Goal: Information Seeking & Learning: Learn about a topic

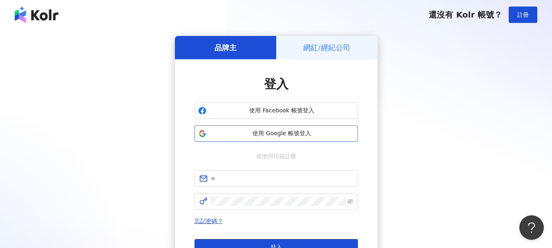
click at [290, 134] on span "使用 Google 帳號登入" at bounding box center [282, 133] width 145 height 8
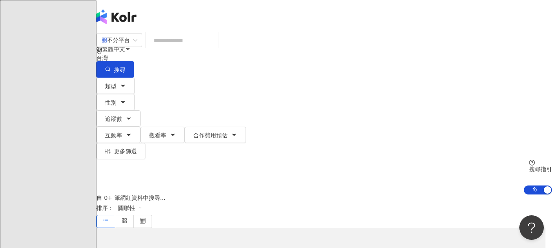
click at [215, 48] on input "search" at bounding box center [182, 41] width 66 height 16
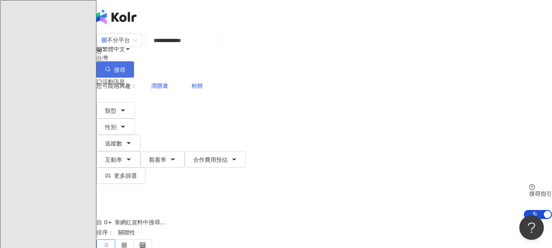
type input "**********"
click at [134, 61] on button "搜尋" at bounding box center [115, 69] width 38 height 16
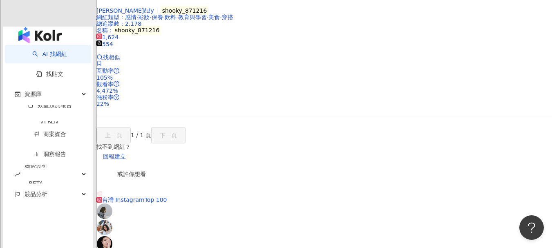
scroll to position [335, 0]
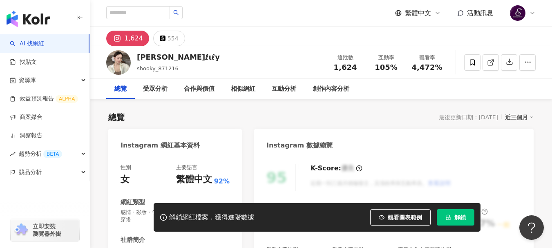
click at [462, 221] on button "解鎖" at bounding box center [456, 217] width 38 height 16
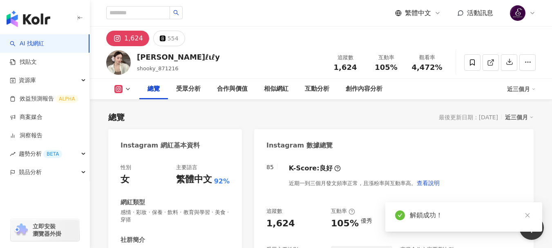
scroll to position [123, 0]
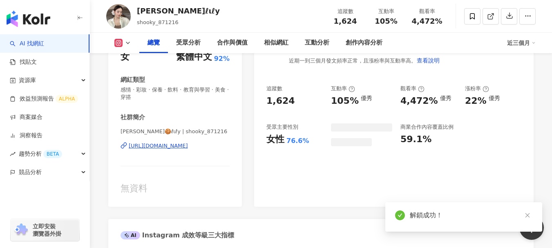
drag, startPoint x: 257, startPoint y: 144, endPoint x: 270, endPoint y: 143, distance: 13.1
click at [270, 143] on div "追蹤數 1,624 互動率 105% 優秀 觀看率 4,472% 優秀 漲粉率 22% 優秀 受眾主要性別 女性 76.6% 商業合作內容覆蓋比例 59.1%" at bounding box center [393, 115] width 255 height 61
click at [292, 143] on div "85 K-Score : 良好 近期一到三個月發文頻率正常，且漲粉率與互動率高。 查看說明 追蹤數 1,624 互動率 105% 優秀 觀看率 4,472% …" at bounding box center [393, 120] width 279 height 174
click at [298, 107] on div "1,624" at bounding box center [295, 101] width 58 height 13
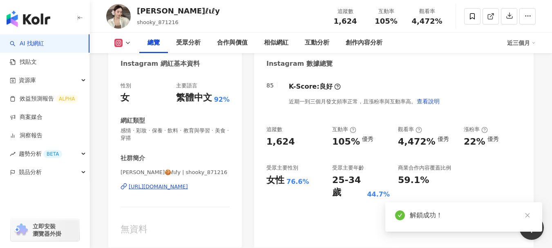
click at [265, 142] on div "85 K-Score : 良好 近期一到三個月發文頻率正常，且漲粉率與互動率高。 查看說明 追蹤數 1,624 互動率 105% 優秀 觀看率 4,472% …" at bounding box center [393, 161] width 279 height 174
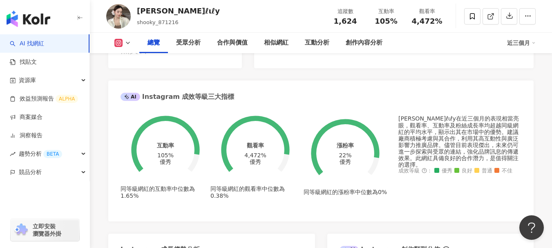
scroll to position [245, 0]
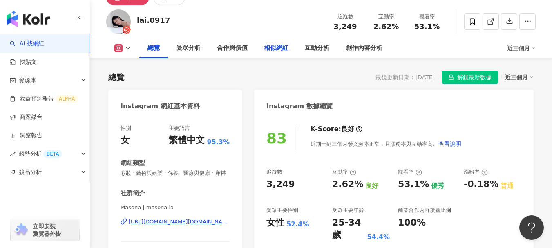
click at [277, 51] on div "相似網紅" at bounding box center [276, 48] width 25 height 10
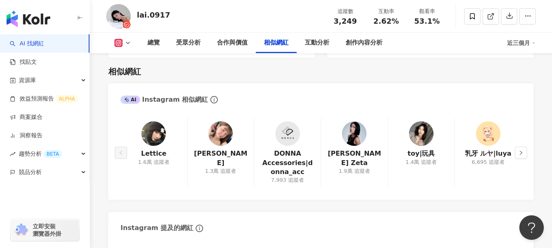
drag, startPoint x: 156, startPoint y: 137, endPoint x: 324, endPoint y: 80, distance: 177.5
click at [336, 76] on div "相似網紅 AI Instagram 相似網紅 Lettice 1.6萬 追蹤者 [PERSON_NAME] 1.3萬 追蹤者 DONNA Accessorie…" at bounding box center [320, 188] width 425 height 261
click at [522, 150] on icon "right" at bounding box center [520, 152] width 5 height 5
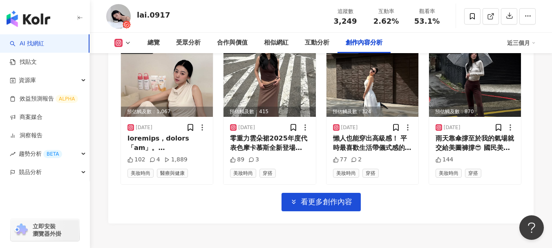
scroll to position [2688, 0]
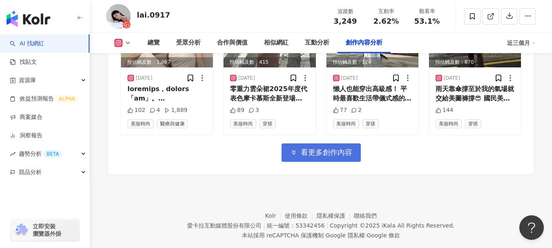
click at [359, 143] on button "看更多創作內容" at bounding box center [320, 152] width 79 height 18
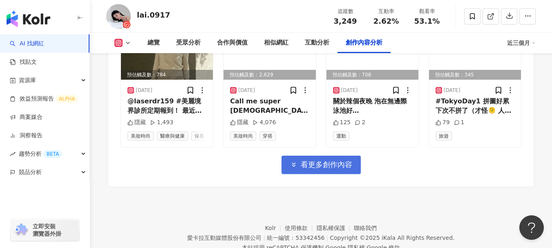
scroll to position [3146, 0]
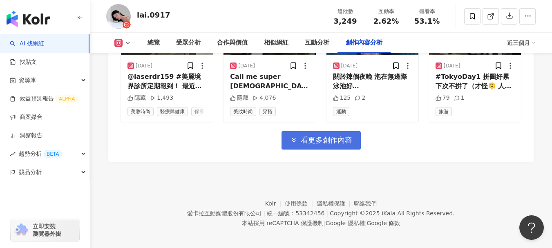
click at [359, 137] on button "看更多創作內容" at bounding box center [320, 140] width 79 height 18
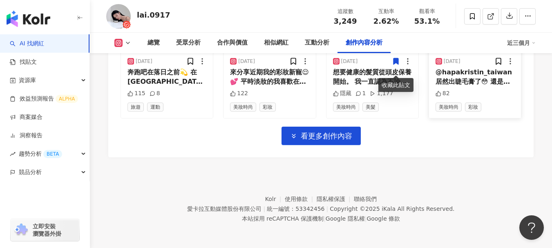
scroll to position [3401, 0]
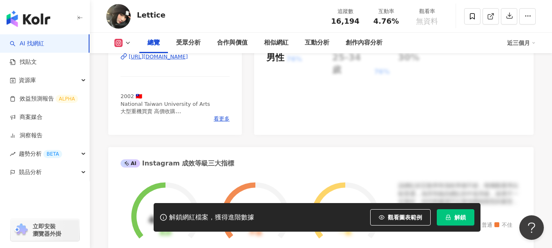
scroll to position [163, 0]
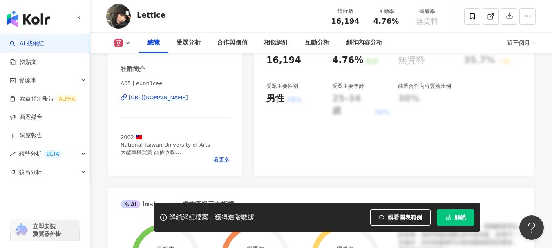
click at [184, 98] on div "https://www.instagram.com/eunn1cee/" at bounding box center [158, 97] width 59 height 7
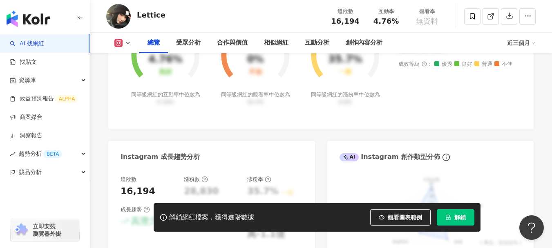
scroll to position [368, 0]
